Goal: Transaction & Acquisition: Purchase product/service

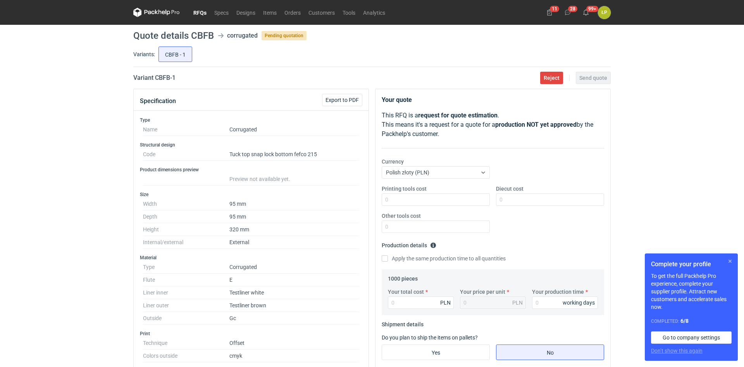
click at [728, 261] on button "button" at bounding box center [729, 260] width 9 height 9
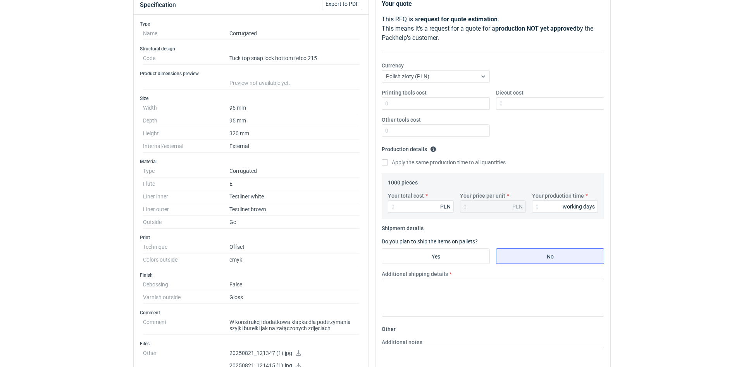
scroll to position [132, 0]
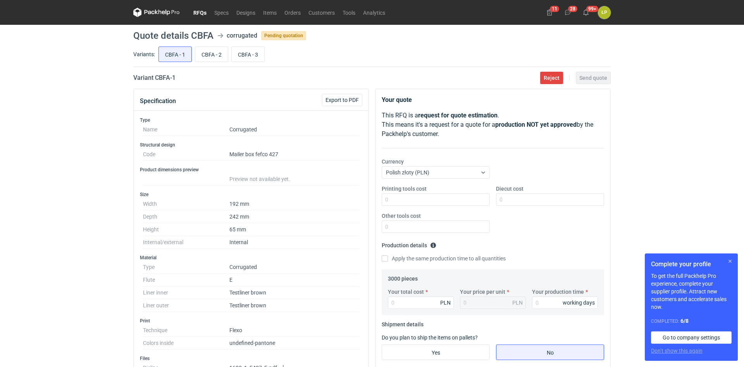
click at [729, 262] on button "button" at bounding box center [729, 260] width 9 height 9
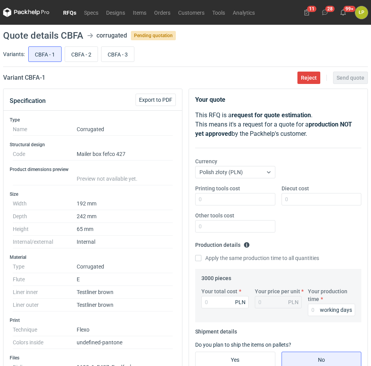
click at [71, 15] on link "RFQs" at bounding box center [69, 12] width 21 height 9
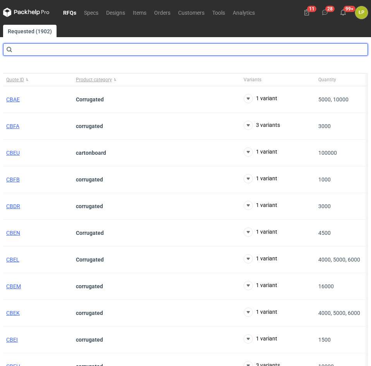
click at [117, 48] on input "text" at bounding box center [185, 49] width 365 height 12
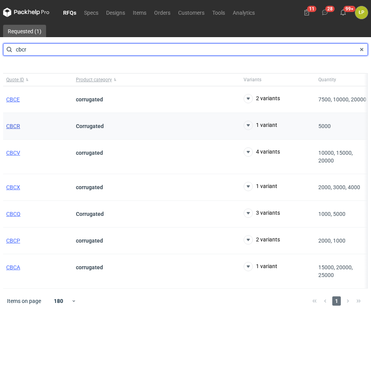
type input "cbcr"
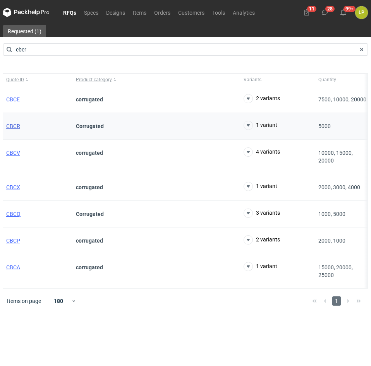
click at [10, 129] on span "CBCR" at bounding box center [13, 126] width 14 height 6
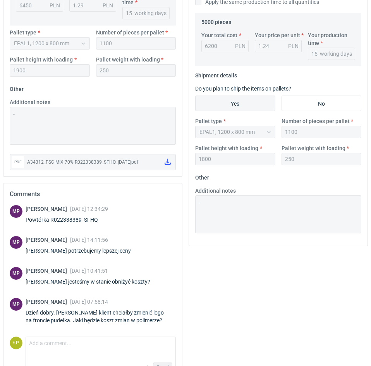
scroll to position [279, 0]
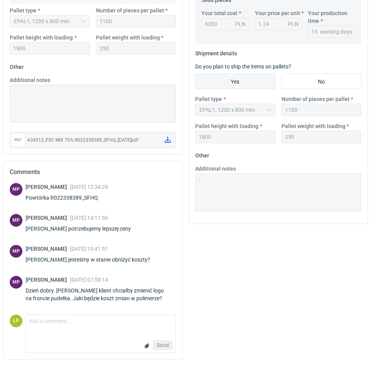
click at [90, 196] on div "Powtórka R022338389_SFHQ" at bounding box center [67, 198] width 82 height 8
copy div "R022338389_SFHQ"
click at [115, 325] on textarea "Comment message" at bounding box center [101, 323] width 150 height 16
type textarea "n"
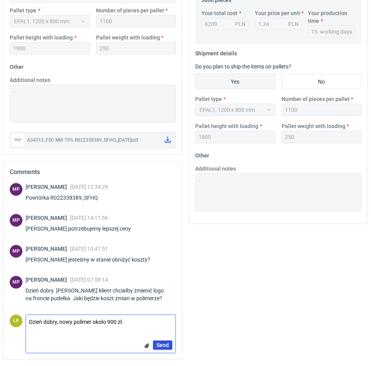
type textarea "Dzień dobry, nowy polimer około 900 zł."
click at [167, 348] on span "Send" at bounding box center [162, 345] width 12 height 5
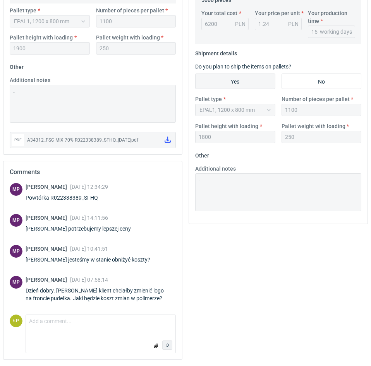
scroll to position [16, 0]
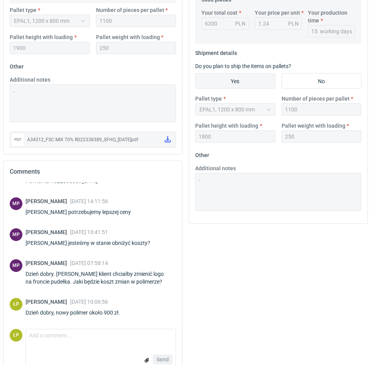
click at [215, 308] on div "Your quote This RFQ is a request for quote estimation . This means it's a reque…" at bounding box center [279, 95] width 186 height 571
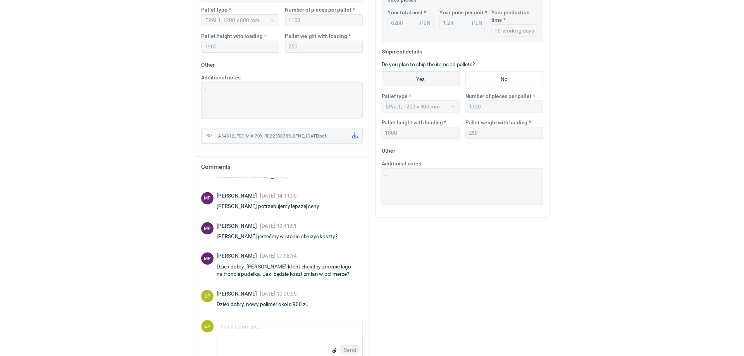
scroll to position [0, 0]
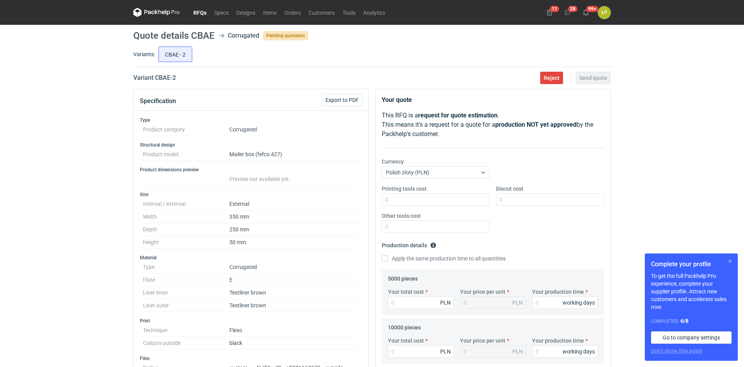
click at [727, 261] on button "button" at bounding box center [729, 260] width 9 height 9
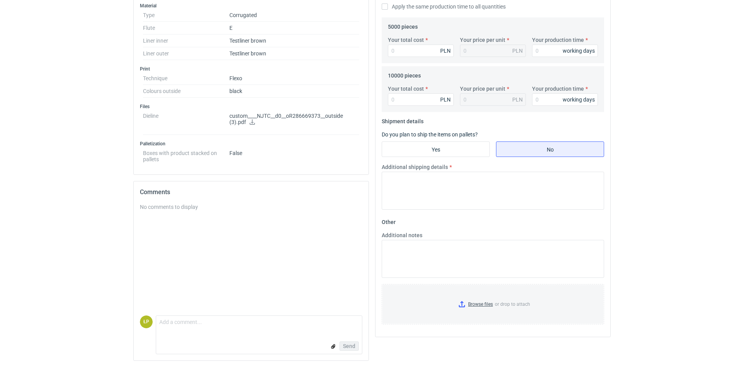
scroll to position [120, 0]
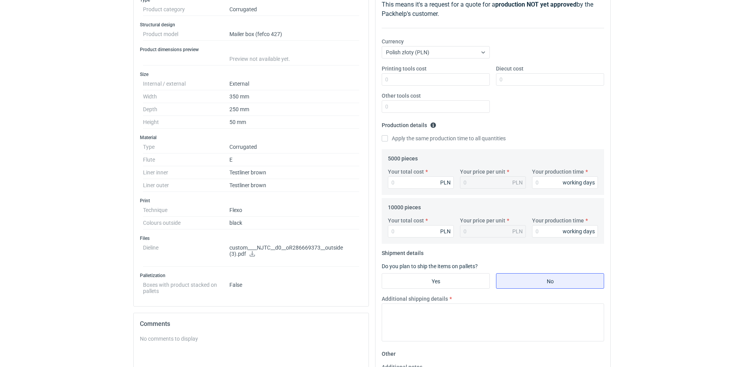
click at [251, 254] on icon at bounding box center [252, 253] width 6 height 5
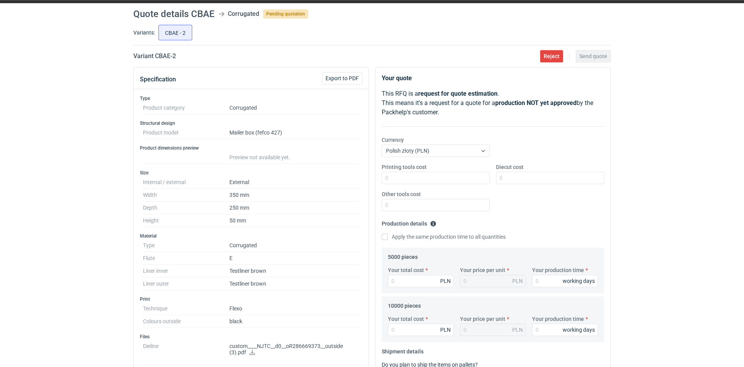
scroll to position [0, 0]
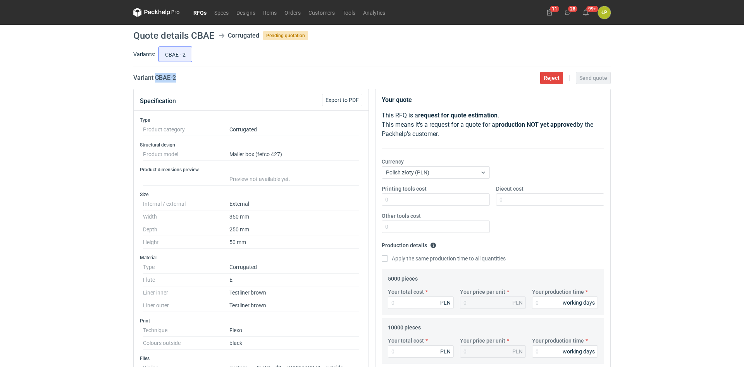
drag, startPoint x: 199, startPoint y: 80, endPoint x: 156, endPoint y: 82, distance: 43.8
click at [156, 82] on div "Variant CBAE - 2 Reject Send quote" at bounding box center [371, 77] width 477 height 9
copy h2 "CBAE - 2"
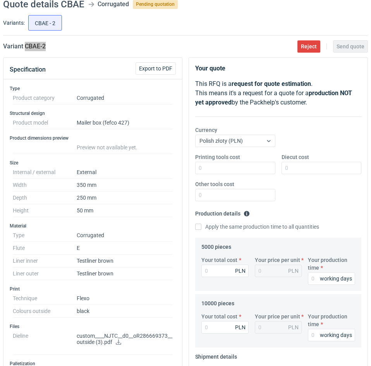
scroll to position [66, 0]
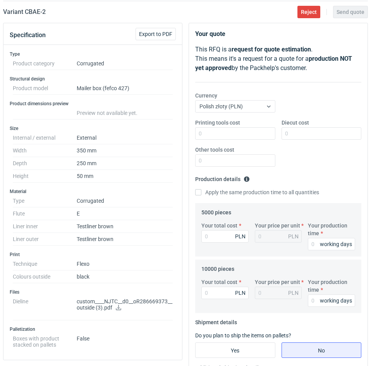
click at [155, 213] on dd "E" at bounding box center [125, 214] width 96 height 13
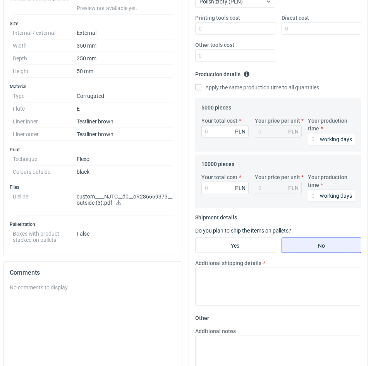
scroll to position [198, 0]
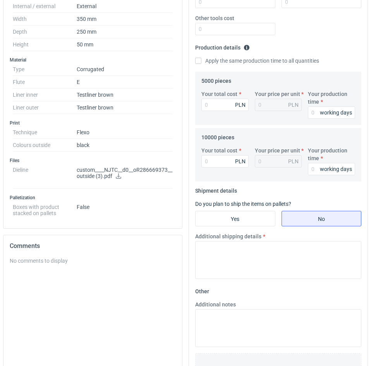
click at [308, 81] on fieldset "5000 pieces Your total cost PLN Your price per unit PLN Your production time wo…" at bounding box center [278, 100] width 154 height 50
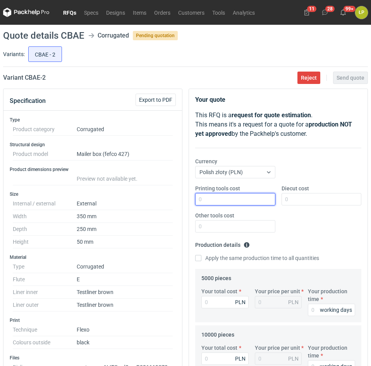
click at [236, 201] on input "Printing tools cost" at bounding box center [235, 199] width 80 height 12
type input "500"
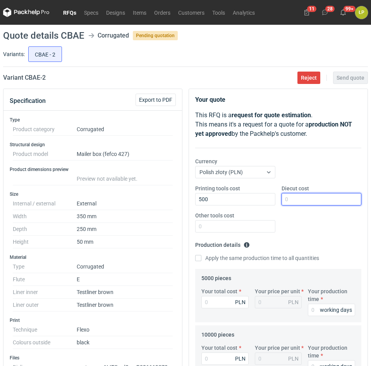
click at [299, 199] on input "Diecut cost" at bounding box center [322, 199] width 80 height 12
type input "2200"
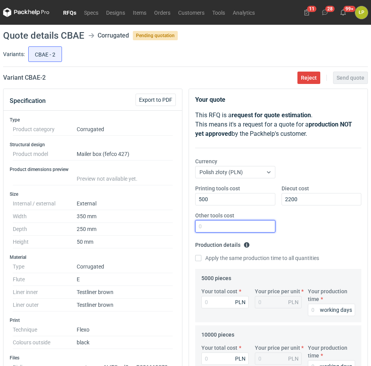
click at [243, 232] on input "Other tools cost" at bounding box center [235, 226] width 80 height 12
type input "0"
click at [314, 313] on input "Your production time" at bounding box center [331, 310] width 47 height 12
type input "12"
click at [265, 261] on label "Apply the same production time to all quantities" at bounding box center [257, 258] width 124 height 8
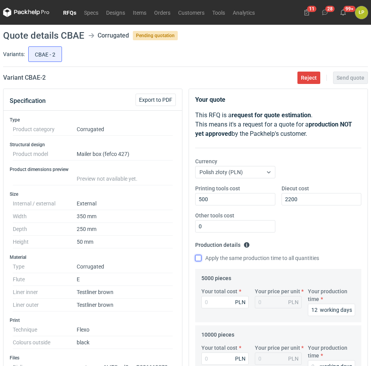
click at [201, 261] on input "Apply the same production time to all quantities" at bounding box center [198, 258] width 6 height 6
checkbox input "true"
type input "12"
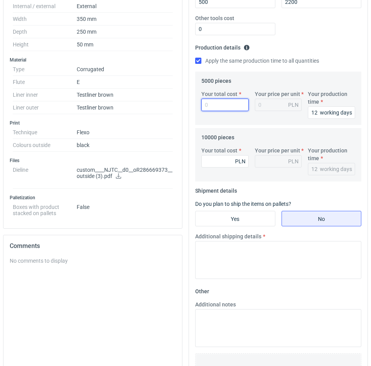
click at [227, 104] on input "Your total cost" at bounding box center [224, 105] width 47 height 12
type input "3150"
type input "0.63"
type input "3150"
click at [221, 166] on input "Your total cost" at bounding box center [224, 161] width 47 height 12
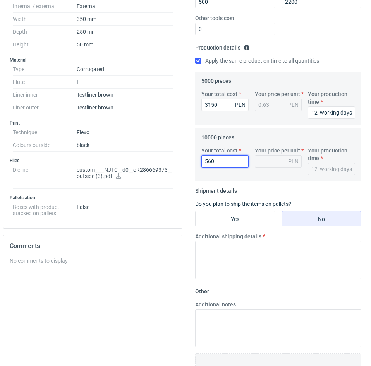
type input "5600"
type input "0.56"
type input "5600"
click at [253, 218] on input "Yes" at bounding box center [235, 218] width 79 height 15
radio input "true"
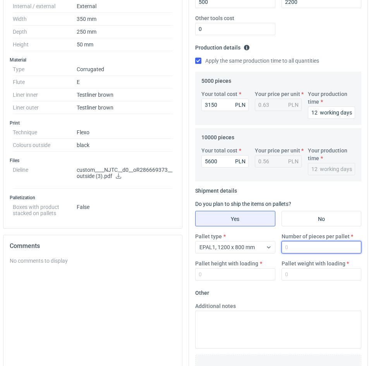
click at [294, 250] on input "Number of pieces per pallet" at bounding box center [322, 247] width 80 height 12
type input "2000"
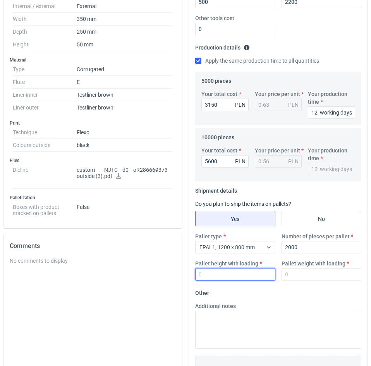
click at [249, 278] on input "Pallet height with loading" at bounding box center [235, 274] width 80 height 12
type input "1800"
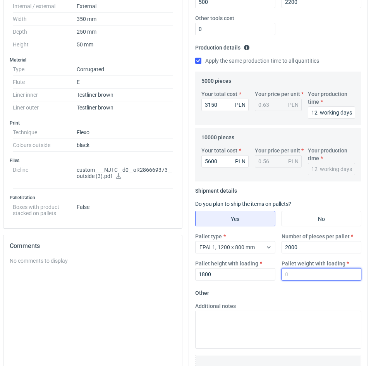
click at [294, 278] on input "Pallet weight with loading" at bounding box center [322, 274] width 80 height 12
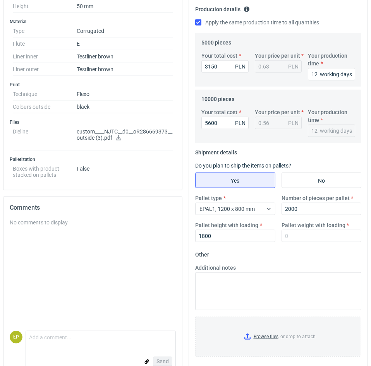
scroll to position [252, 0]
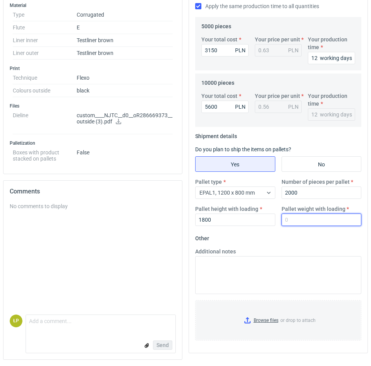
click at [303, 224] on input "Pallet weight with loading" at bounding box center [322, 220] width 80 height 12
type input "310"
click at [302, 234] on form "Other Additional notes Browse files or drop to attach" at bounding box center [278, 289] width 166 height 115
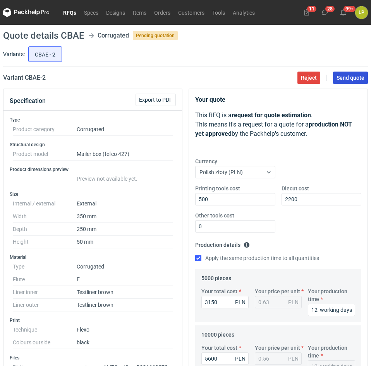
click at [340, 76] on span "Send quote" at bounding box center [351, 77] width 28 height 5
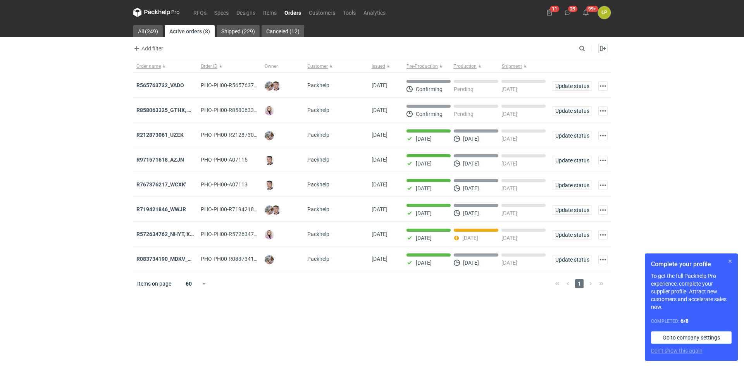
click at [726, 260] on button "button" at bounding box center [729, 260] width 9 height 9
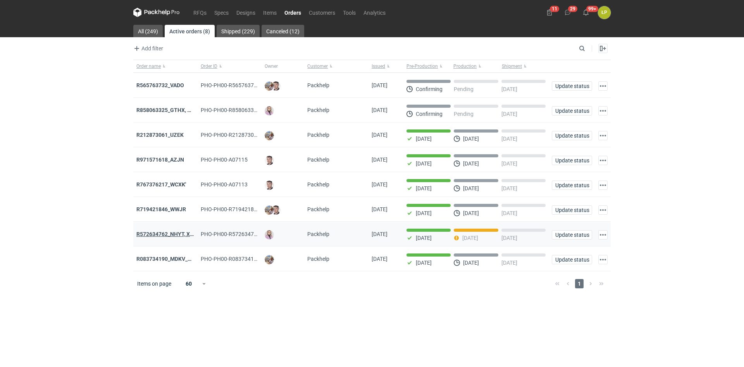
click at [167, 236] on strong "R572634762_NHYT, XIXB" at bounding box center [167, 234] width 62 height 6
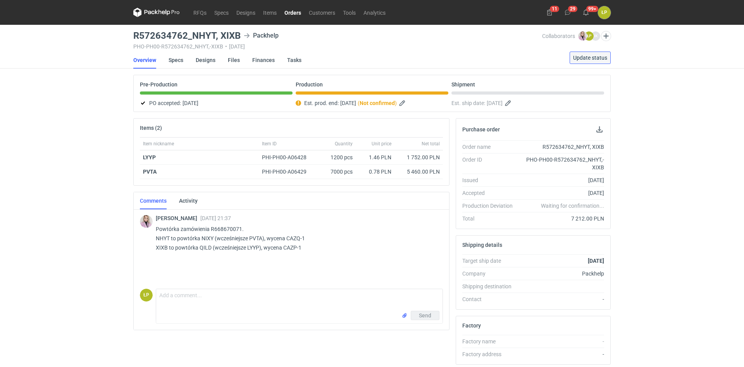
click at [580, 58] on span "Update status" at bounding box center [590, 57] width 34 height 5
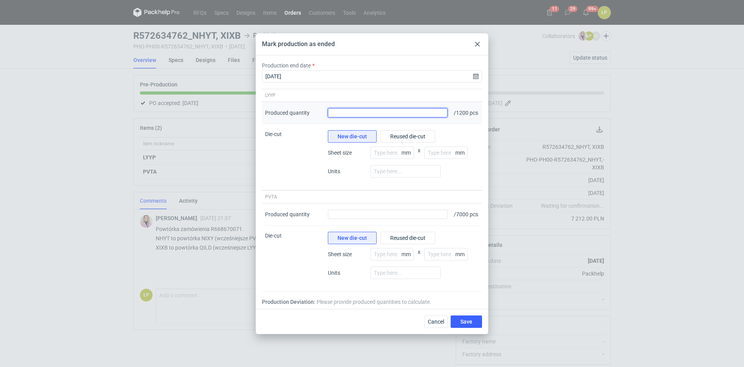
click at [356, 110] on input "Produced quantity" at bounding box center [388, 112] width 120 height 9
drag, startPoint x: 364, startPoint y: 39, endPoint x: 475, endPoint y: 67, distance: 114.2
click at [475, 67] on div "Mark production as ended Production end date 2025-08-29 LYYP Produced quantity …" at bounding box center [372, 183] width 232 height 301
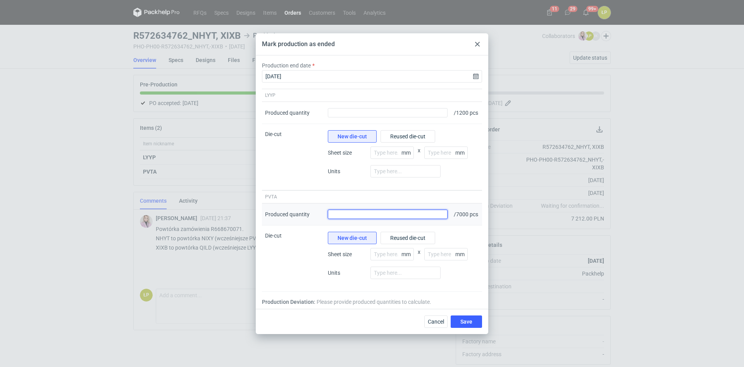
click at [368, 218] on input "Produced quantity" at bounding box center [388, 214] width 120 height 9
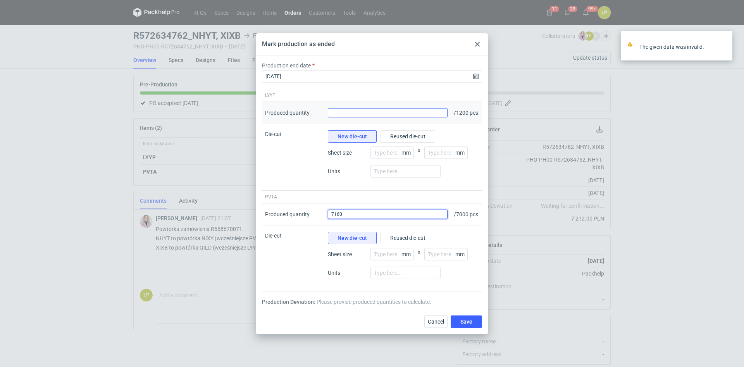
type input "7160"
click at [337, 108] on input "Produced quantity" at bounding box center [388, 112] width 120 height 9
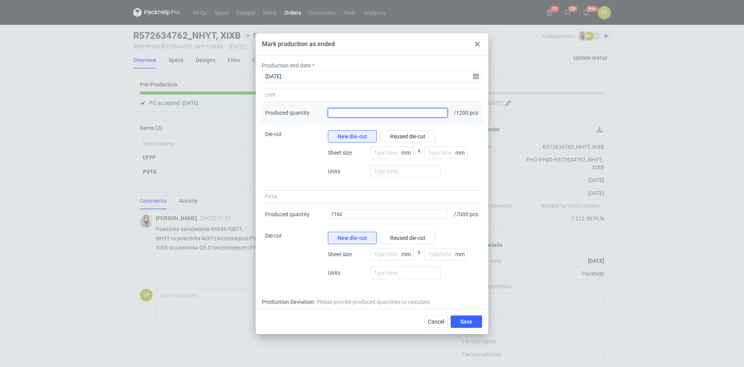
click at [418, 108] on input "Produced quantity" at bounding box center [388, 112] width 120 height 9
type input "1280"
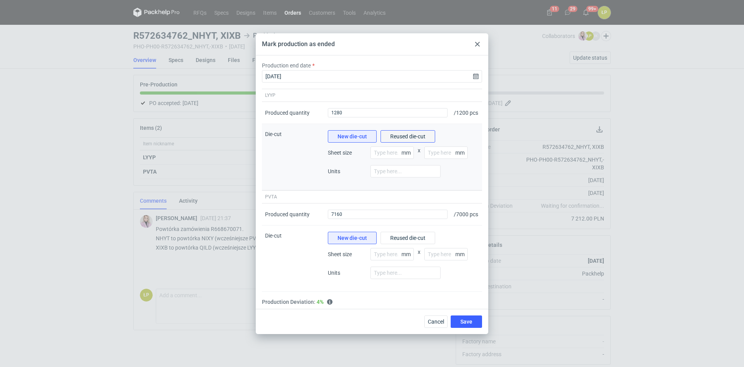
click at [419, 134] on span "Reused die-cut" at bounding box center [407, 136] width 35 height 5
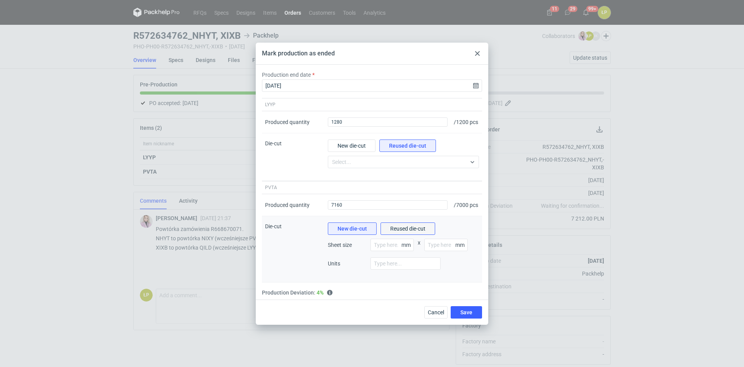
click at [410, 231] on span "Reused die-cut" at bounding box center [407, 228] width 35 height 5
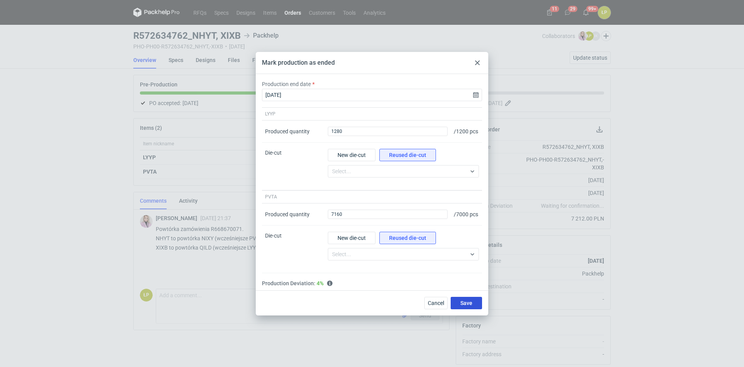
click at [463, 306] on span "Save" at bounding box center [466, 302] width 12 height 5
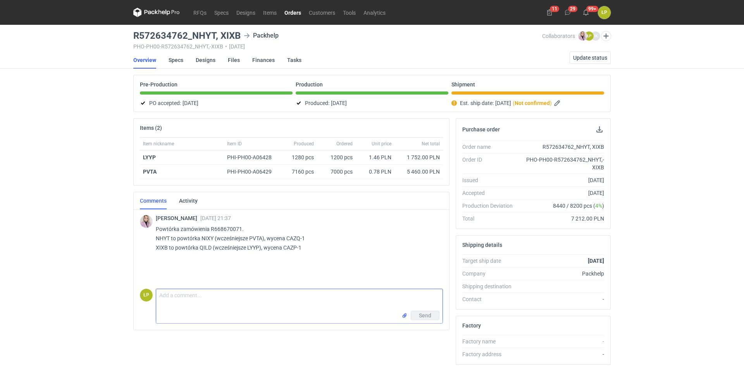
click at [258, 298] on textarea "Comment message" at bounding box center [299, 300] width 286 height 22
click at [258, 299] on textarea "Comment message" at bounding box center [299, 300] width 286 height 22
type textarea "["
type textarea "p"
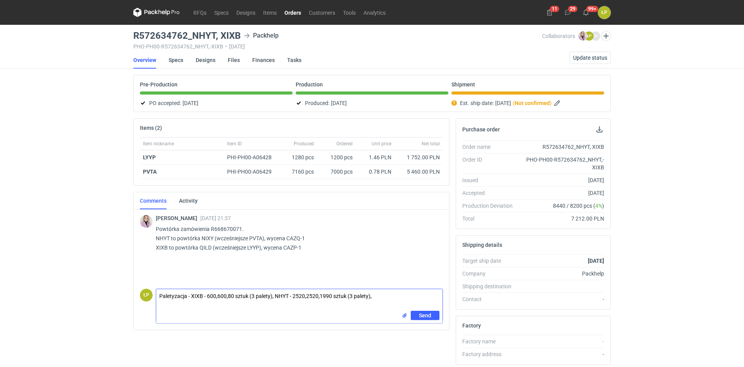
click at [380, 298] on textarea "Paletyzacja - XIXB - 600,600,80 sztuk (3 palety), NHYT - 2520,2520,1990 sztuk (…" at bounding box center [299, 300] width 286 height 22
click at [367, 296] on textarea "Paletyzacja - XIXB - 600,600,80 sztuk (3 palety), NHYT - 2520,2520,1990 sztuk (…" at bounding box center [299, 300] width 286 height 22
click at [270, 297] on textarea "Paletyzacja - XIXB - 600,600,80 sztuk (3 palety), NHYT - 2520,2520,1990 sztuk (…" at bounding box center [299, 300] width 286 height 22
drag, startPoint x: 286, startPoint y: 304, endPoint x: 290, endPoint y: 304, distance: 4.3
click at [287, 304] on textarea "Paletyzacja - XIXB - 600,600,80 sztuk (3 palety - 1200x1000x1800), NHYT - 2520,…" at bounding box center [299, 300] width 286 height 22
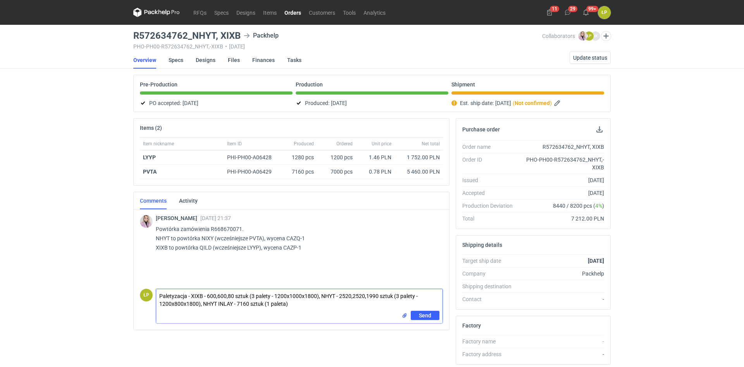
click at [286, 305] on textarea "Paletyzacja - XIXB - 600,600,80 sztuk (3 palety - 1200x1000x1800), NHYT - 2520,…" at bounding box center [299, 300] width 286 height 22
type textarea "Paletyzacja - XIXB - 600,600,80 sztuk (3 palety - 1200x1000x1800), NHYT - 2520,…"
click at [420, 313] on span "Send" at bounding box center [425, 315] width 12 height 5
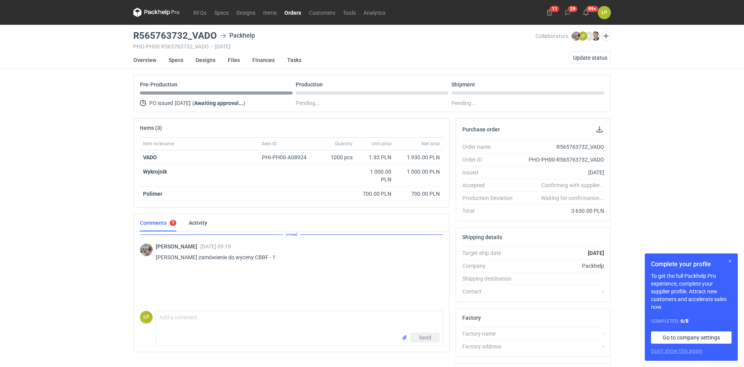
click at [730, 260] on button "button" at bounding box center [729, 260] width 9 height 9
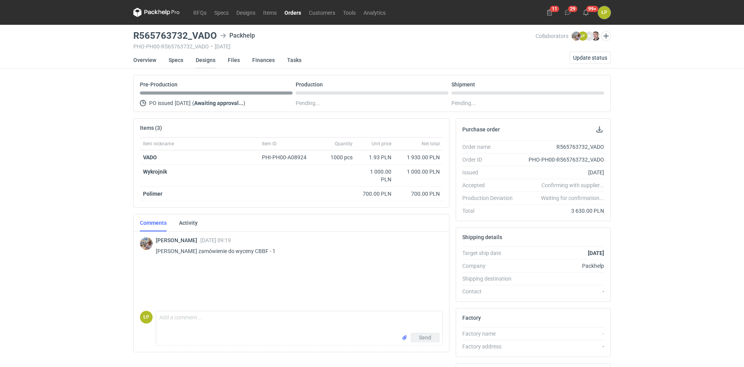
click at [207, 60] on link "Designs" at bounding box center [206, 60] width 20 height 17
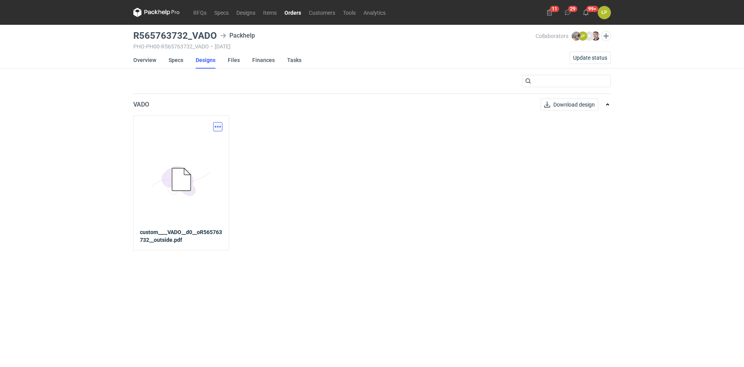
click at [221, 127] on button "button" at bounding box center [217, 126] width 9 height 9
click at [216, 138] on link "Download design part" at bounding box center [183, 143] width 71 height 12
click at [142, 59] on link "Overview" at bounding box center [144, 60] width 23 height 17
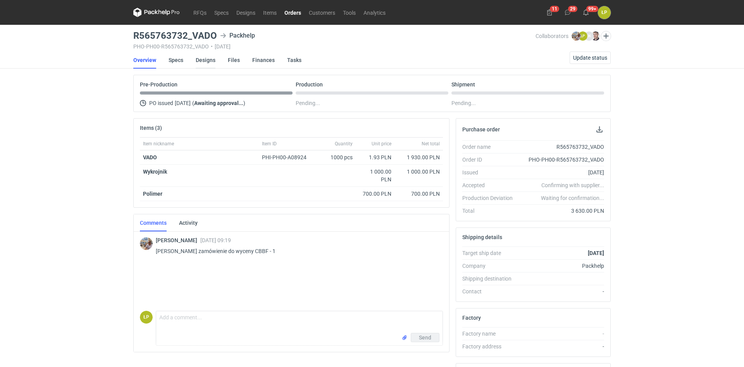
click at [211, 62] on link "Designs" at bounding box center [206, 60] width 20 height 17
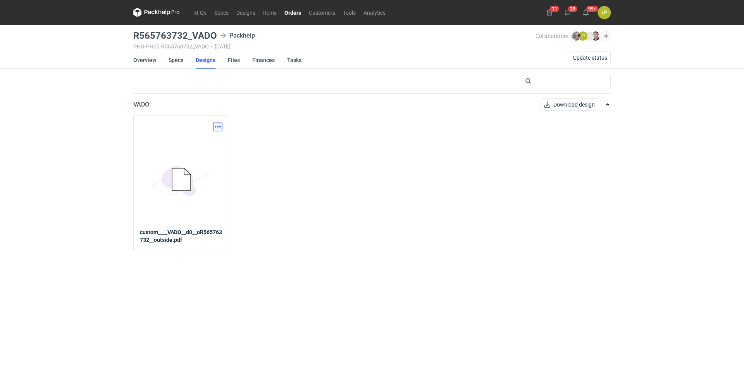
click at [220, 124] on button "button" at bounding box center [217, 126] width 9 height 9
click at [220, 139] on div "Download design part" at bounding box center [183, 143] width 77 height 19
click at [217, 143] on link "Download design part" at bounding box center [183, 143] width 71 height 12
click at [172, 62] on link "Specs" at bounding box center [175, 60] width 15 height 17
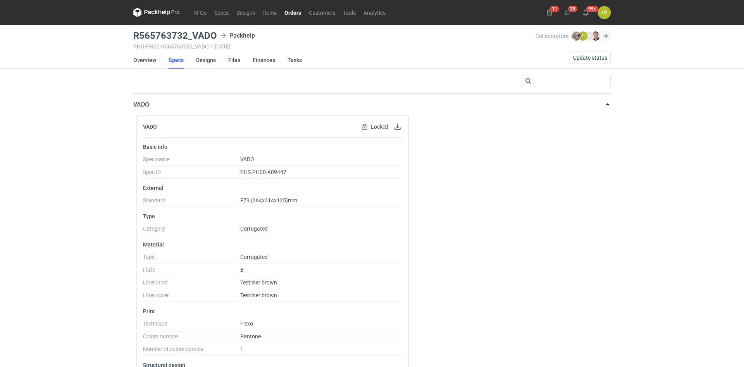
click at [146, 56] on link "Overview" at bounding box center [144, 60] width 23 height 17
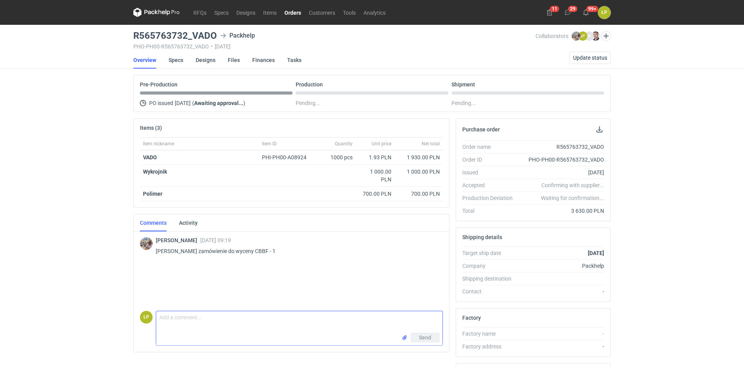
click at [287, 325] on textarea "Comment message" at bounding box center [299, 322] width 286 height 22
click at [395, 321] on textarea "Dzień dobry, dziękuję. [DATE], najpóźniej [DATE] prześlemy do akceptacji." at bounding box center [299, 322] width 286 height 22
drag, startPoint x: 395, startPoint y: 321, endPoint x: 212, endPoint y: 327, distance: 183.3
click at [212, 327] on textarea "Dzień dobry, dziękuję. [DATE], najpóźniej [DATE] prześlemy do akceptacji." at bounding box center [299, 322] width 286 height 22
type textarea "Dzień dobry, dziękuję. Przesłałem do grafika."
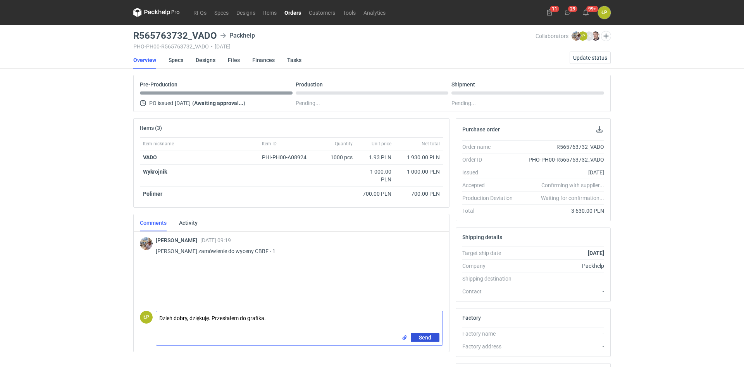
click at [419, 336] on span "Send" at bounding box center [425, 337] width 12 height 5
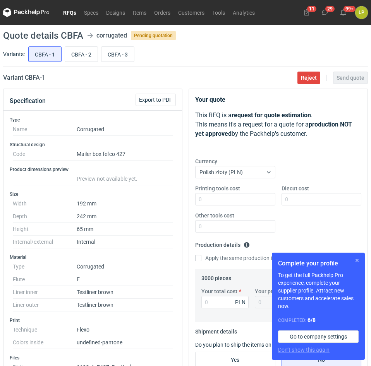
click at [356, 260] on button "button" at bounding box center [356, 260] width 9 height 9
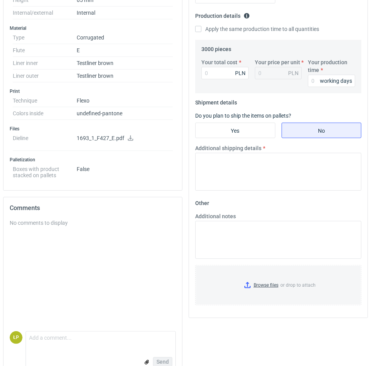
scroll to position [114, 0]
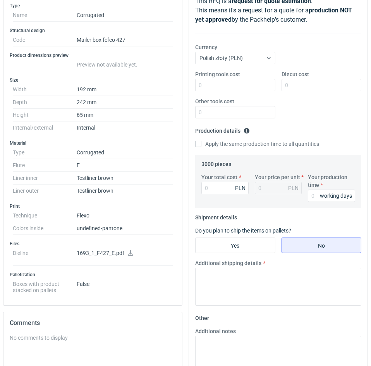
click at [129, 256] on link at bounding box center [130, 254] width 6 height 6
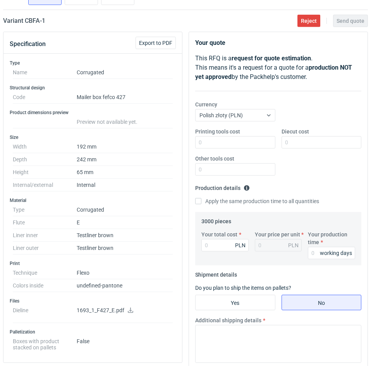
scroll to position [0, 0]
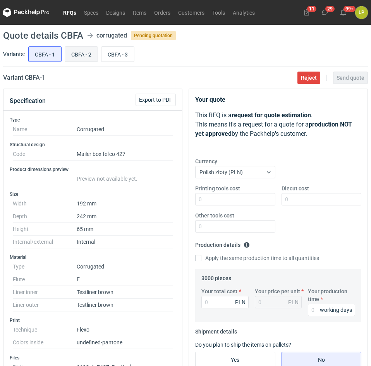
click at [84, 53] on input "CBFA - 2" at bounding box center [81, 54] width 33 height 15
radio input "true"
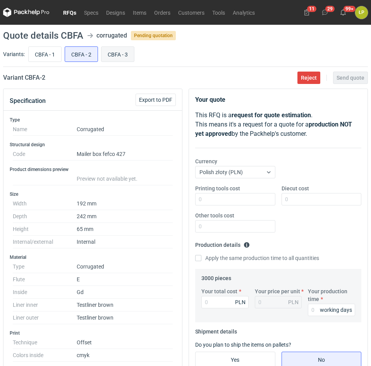
click at [110, 54] on input "CBFA - 3" at bounding box center [117, 54] width 33 height 15
radio input "true"
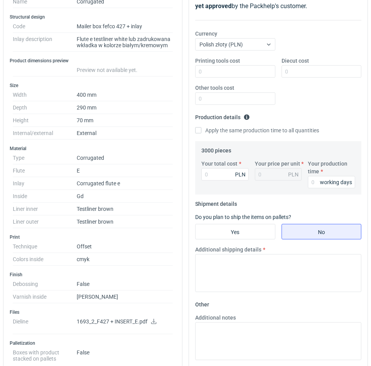
scroll to position [132, 0]
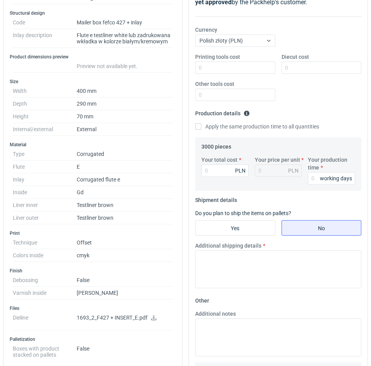
click at [154, 321] on link at bounding box center [154, 319] width 6 height 6
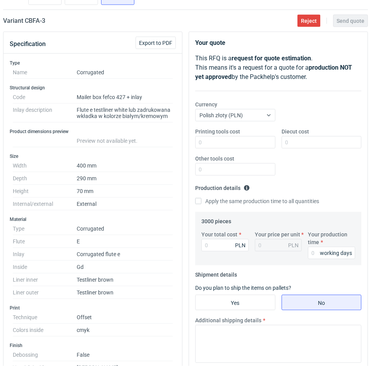
scroll to position [0, 0]
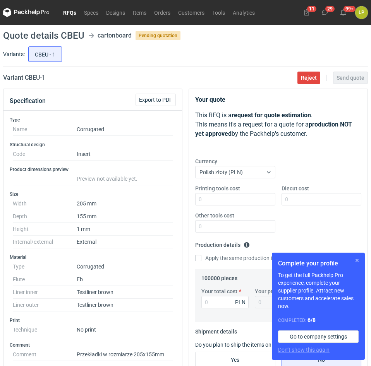
click at [357, 261] on button "button" at bounding box center [356, 260] width 9 height 9
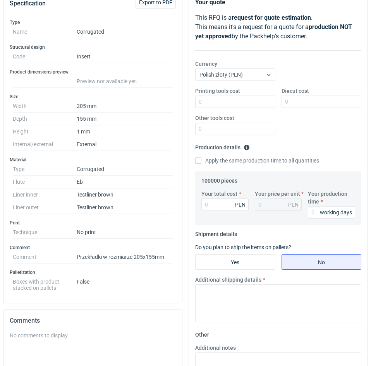
scroll to position [66, 0]
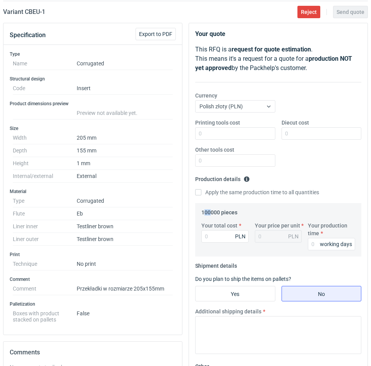
drag, startPoint x: 203, startPoint y: 213, endPoint x: 210, endPoint y: 213, distance: 6.2
click at [210, 213] on legend "100000 pieces" at bounding box center [219, 210] width 36 height 9
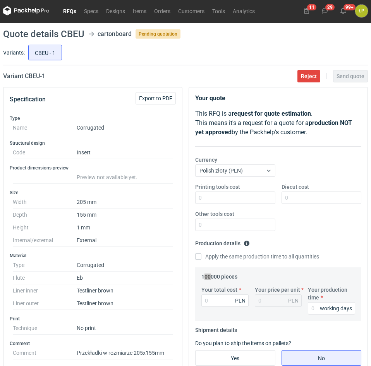
scroll to position [0, 0]
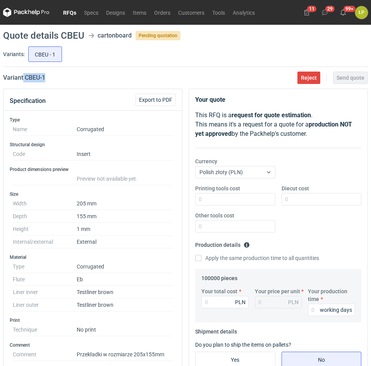
drag, startPoint x: 72, startPoint y: 83, endPoint x: 23, endPoint y: 83, distance: 48.8
click at [23, 83] on main "Quote details CBEU cartonboard Pending quotation Variants: CBEU - 1 Variant CBE…" at bounding box center [185, 309] width 371 height 569
click at [24, 84] on main "Quote details CBEU cartonboard Pending quotation Variants: CBEU - 1 Variant CBE…" at bounding box center [185, 309] width 371 height 569
drag, startPoint x: 51, startPoint y: 82, endPoint x: 26, endPoint y: 80, distance: 24.4
click at [26, 80] on div "Variant CBEU - 1 Reject Send quote" at bounding box center [185, 77] width 365 height 9
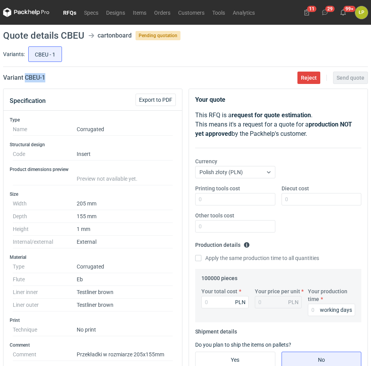
copy h2 "CBEU - 1"
click at [234, 197] on input "Printing tools cost" at bounding box center [235, 199] width 80 height 12
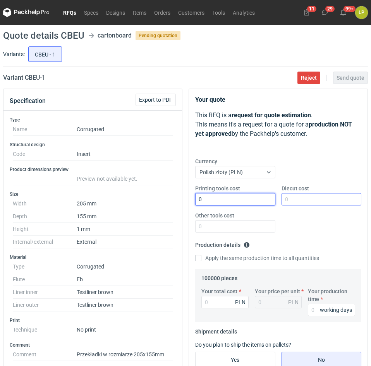
type input "0"
click at [311, 200] on input "Diecut cost" at bounding box center [322, 199] width 80 height 12
type input "2300"
click at [318, 221] on div "Printing tools cost 0 Diecut cost 2300 Other tools cost" at bounding box center [278, 212] width 172 height 54
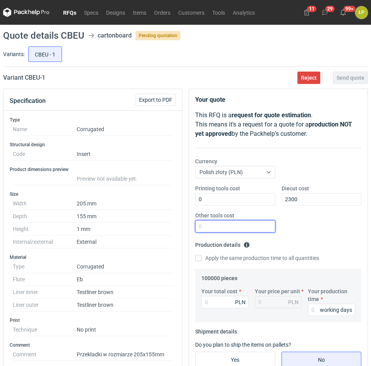
click at [263, 229] on input "Other tools cost" at bounding box center [235, 226] width 80 height 12
type input "0"
click at [226, 302] on input "Your total cost" at bounding box center [224, 302] width 47 height 12
type input "800"
type input "0.01"
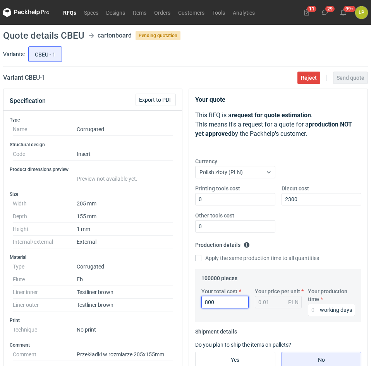
type input "8000"
type input "0.08"
type input "8000"
click at [318, 311] on input "Your production time" at bounding box center [331, 310] width 47 height 12
type input "12"
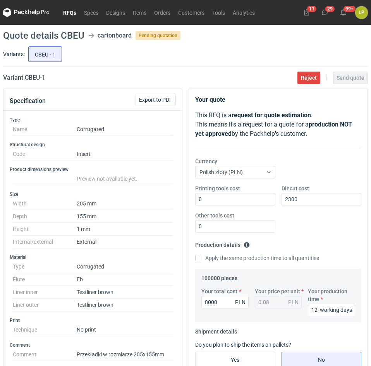
click at [316, 258] on label "Apply the same production time to all quantities" at bounding box center [257, 258] width 124 height 8
click at [201, 258] on input "Apply the same production time to all quantities" at bounding box center [198, 258] width 6 height 6
checkbox input "true"
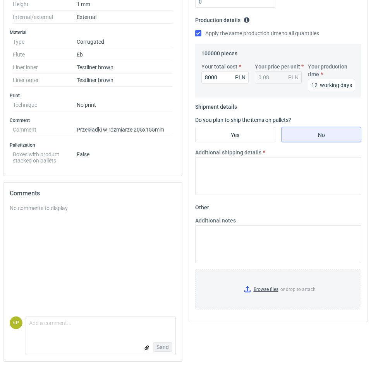
scroll to position [227, 0]
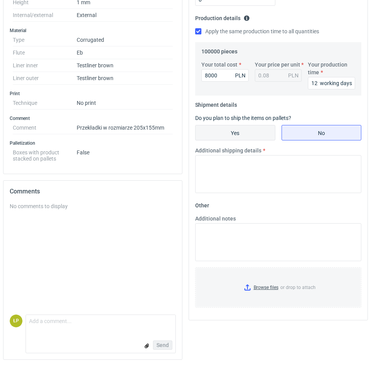
click at [241, 136] on input "Yes" at bounding box center [235, 132] width 79 height 15
radio input "true"
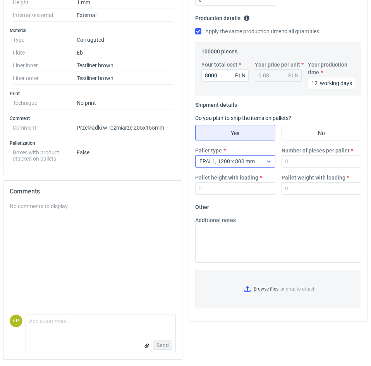
click at [249, 161] on span "EPAL1, 1200 x 800 mm" at bounding box center [226, 161] width 55 height 6
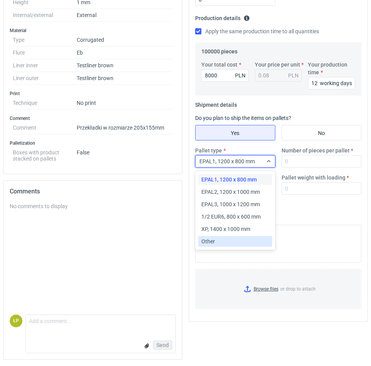
click at [229, 240] on div "Other" at bounding box center [235, 242] width 68 height 8
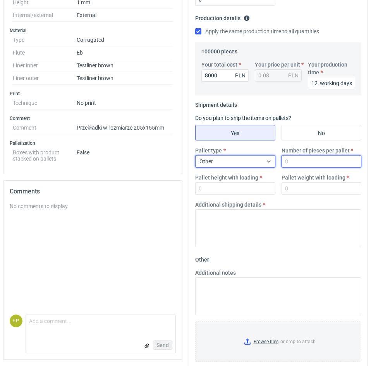
click at [310, 156] on input "Number of pieces per pallet" at bounding box center [322, 161] width 80 height 12
type input "11000"
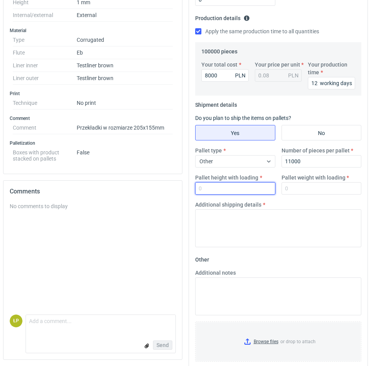
click at [251, 190] on input "Pallet height with loading" at bounding box center [235, 188] width 80 height 12
type input "1800"
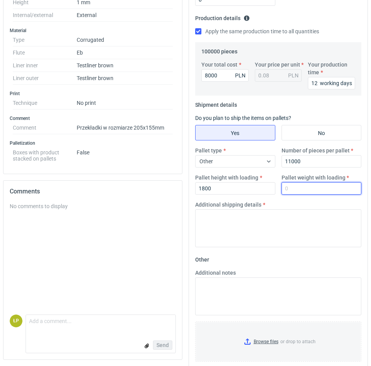
click at [300, 194] on input "Pallet weight with loading" at bounding box center [322, 188] width 80 height 12
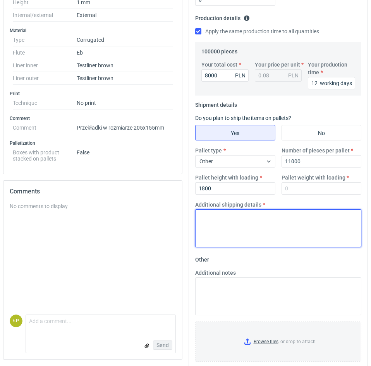
click at [274, 223] on textarea "Additional shipping details" at bounding box center [278, 229] width 166 height 38
type textarea "1240x820 obrys palety (wystaje poza obrys)"
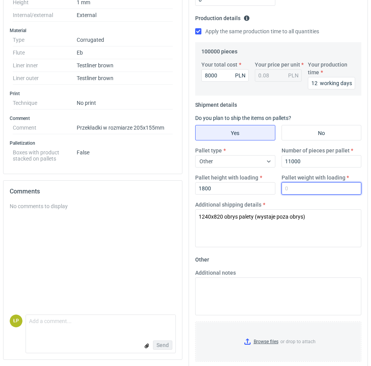
click at [321, 190] on input "Pallet weight with loading" at bounding box center [322, 188] width 80 height 12
type input "230"
click at [322, 206] on div "Additional shipping details 1240x820 obrys palety (wystaje poza obrys)" at bounding box center [278, 224] width 172 height 46
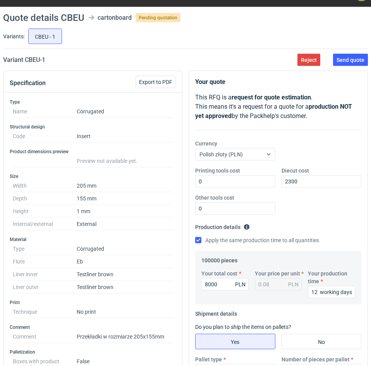
scroll to position [0, 0]
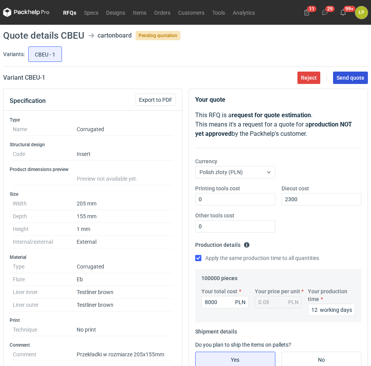
click at [349, 81] on button "Send quote" at bounding box center [350, 78] width 35 height 12
